Goal: Navigation & Orientation: Go to known website

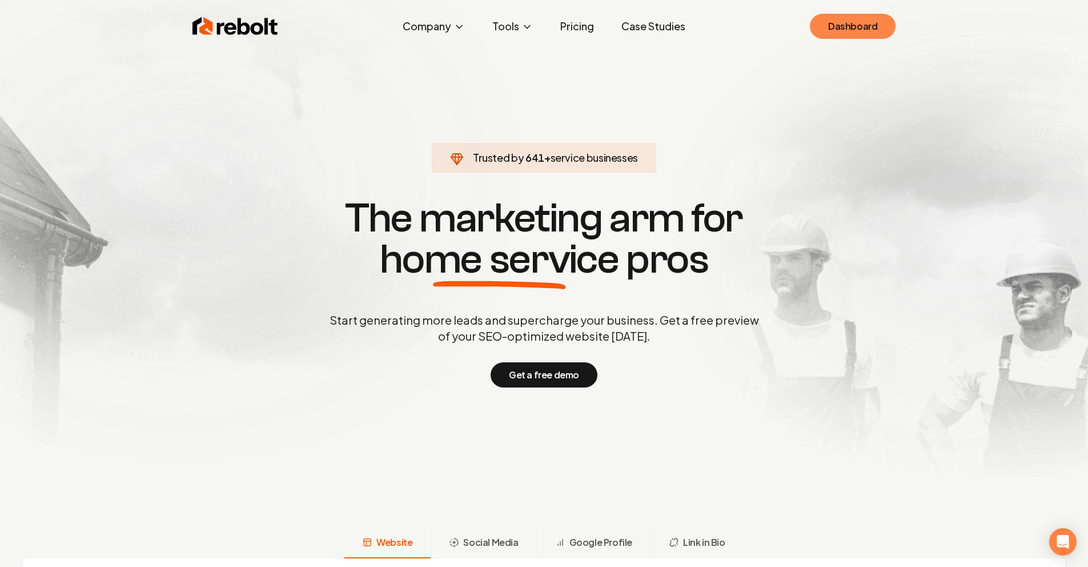
click at [850, 22] on link "Dashboard" at bounding box center [853, 26] width 86 height 25
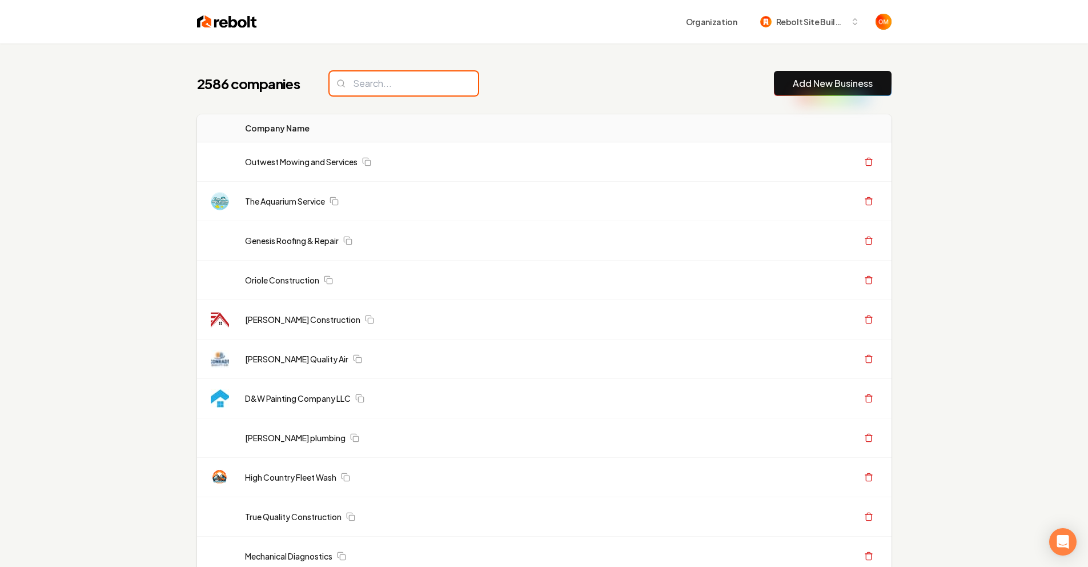
click at [369, 82] on input "search" at bounding box center [404, 83] width 148 height 24
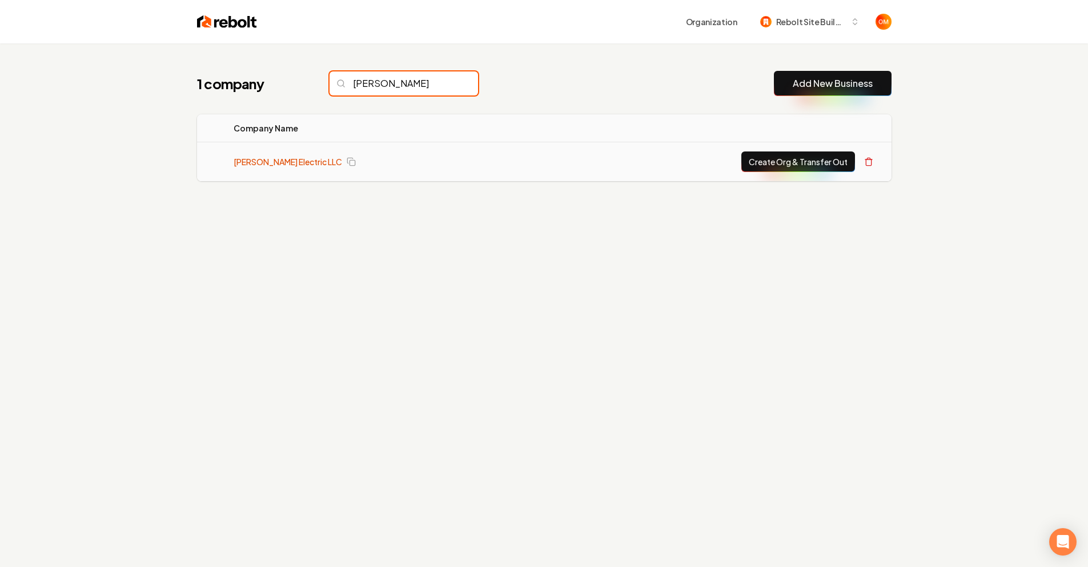
type input "[PERSON_NAME]"
click at [265, 166] on link "[PERSON_NAME] Electric LLC" at bounding box center [288, 161] width 109 height 11
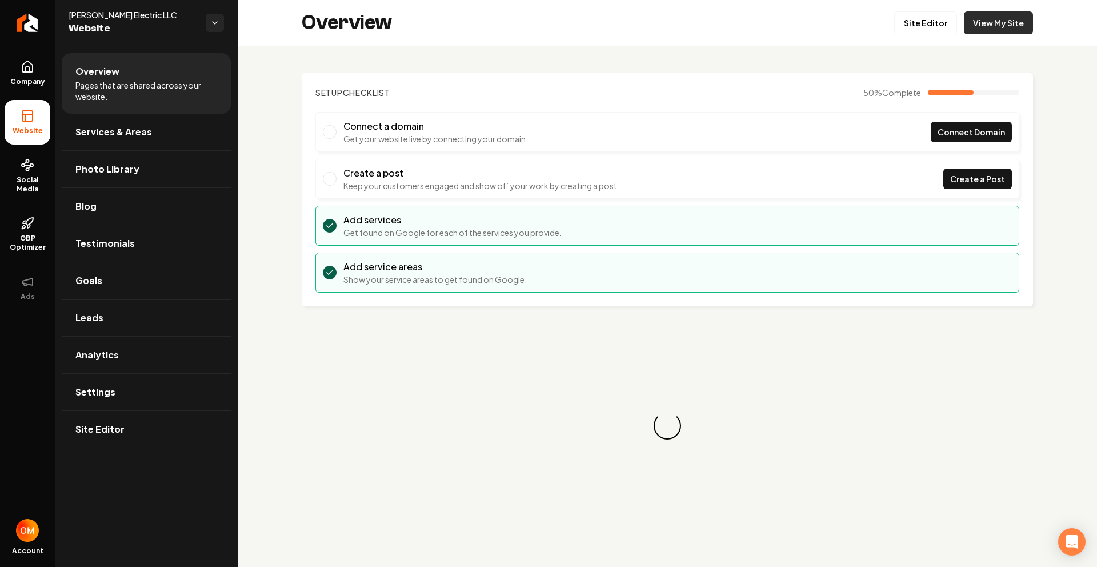
click at [1001, 33] on link "View My Site" at bounding box center [997, 22] width 69 height 23
